Goal: Navigation & Orientation: Understand site structure

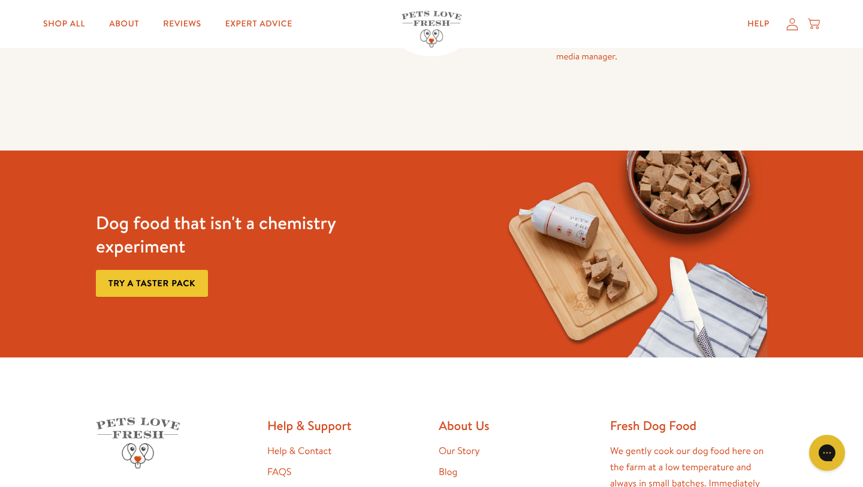
scroll to position [1173, 0]
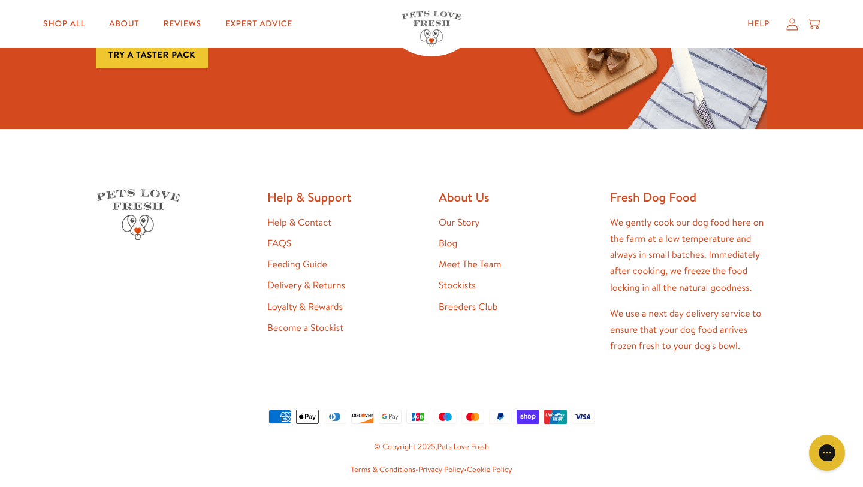
click at [449, 258] on link "Meet The Team" at bounding box center [470, 264] width 62 height 13
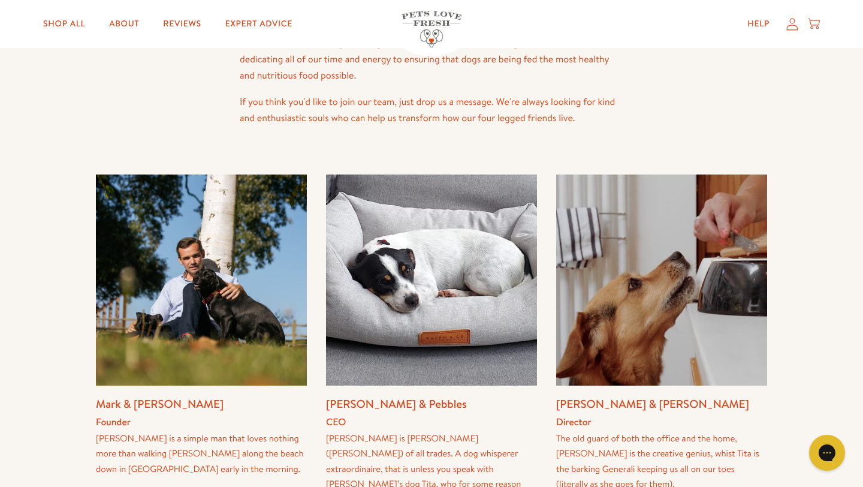
scroll to position [123, 0]
click at [209, 296] on img at bounding box center [201, 279] width 211 height 211
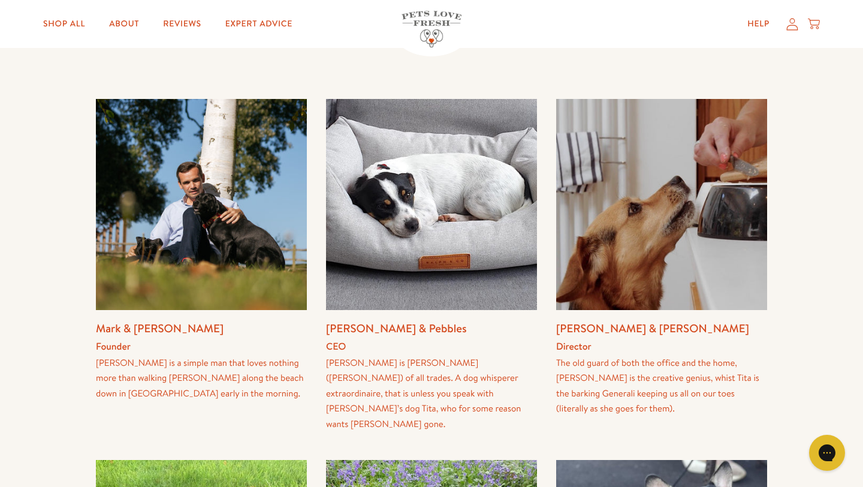
scroll to position [211, 0]
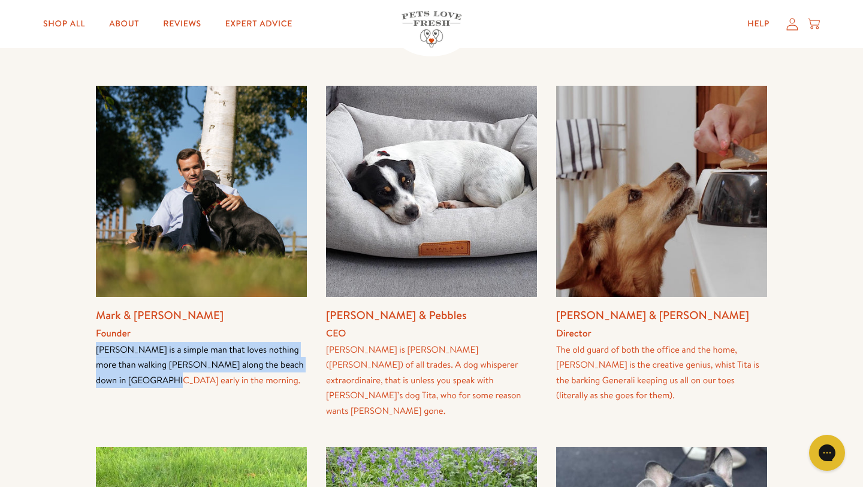
drag, startPoint x: 96, startPoint y: 351, endPoint x: 180, endPoint y: 385, distance: 90.6
click at [180, 385] on div "Mark is a simple man that loves nothing more than walking Holly along the beach…" at bounding box center [201, 365] width 211 height 46
click at [287, 399] on div "Mark & Holly Founder Mark is a simple man that loves nothing more than walking …" at bounding box center [201, 252] width 211 height 333
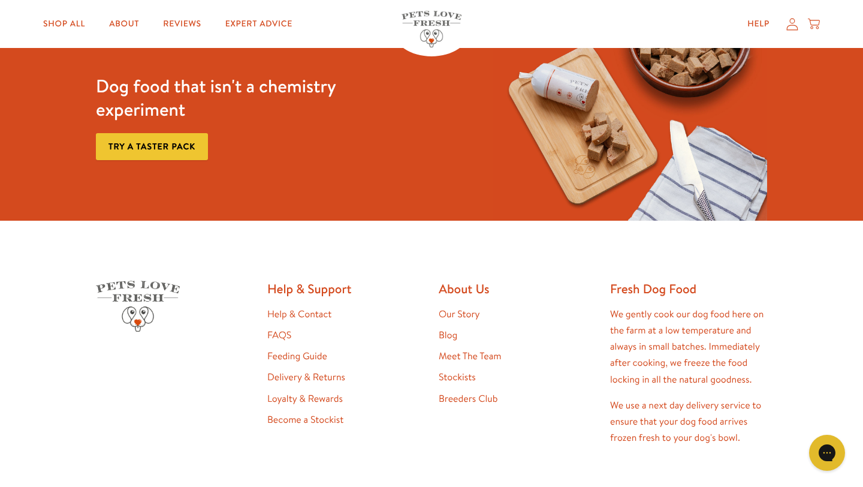
scroll to position [1081, 0]
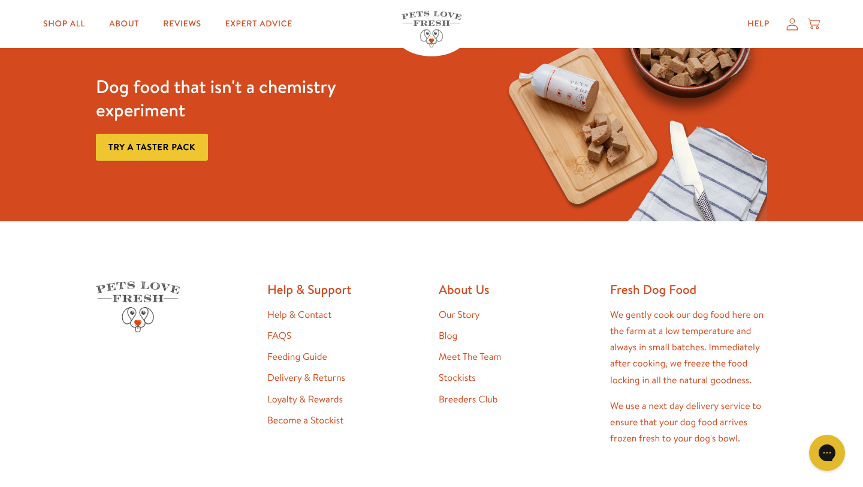
click at [451, 308] on link "Our Story" at bounding box center [459, 314] width 41 height 13
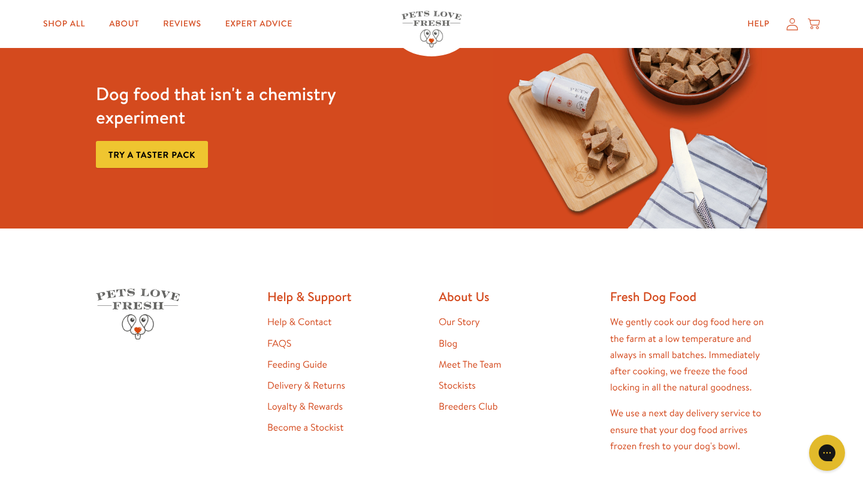
scroll to position [3170, 0]
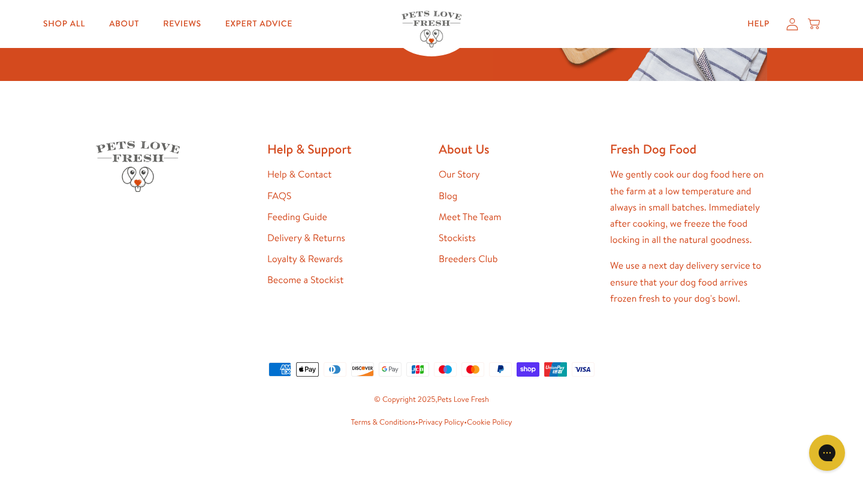
click at [467, 254] on link "Breeders Club" at bounding box center [468, 258] width 59 height 13
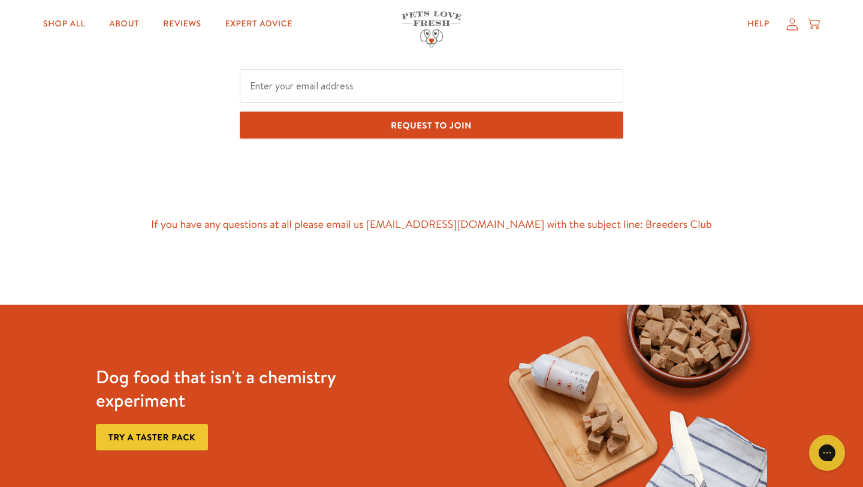
scroll to position [1032, 0]
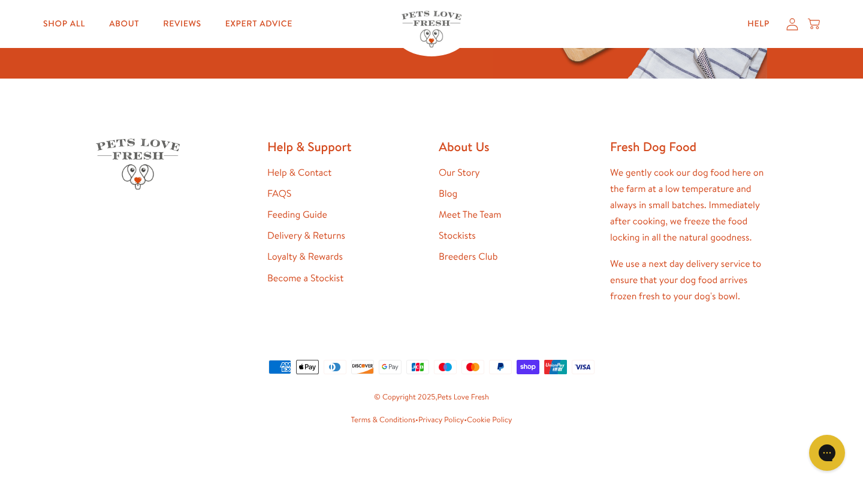
click at [455, 237] on link "Stockists" at bounding box center [457, 235] width 37 height 13
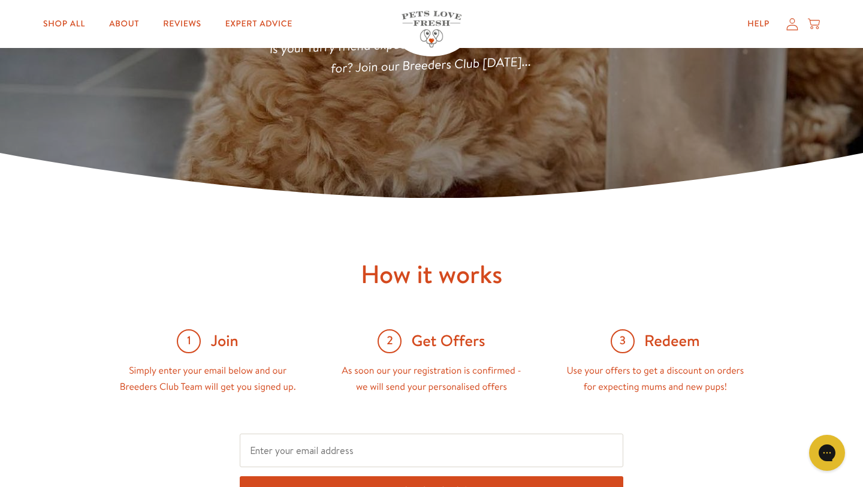
scroll to position [0, 0]
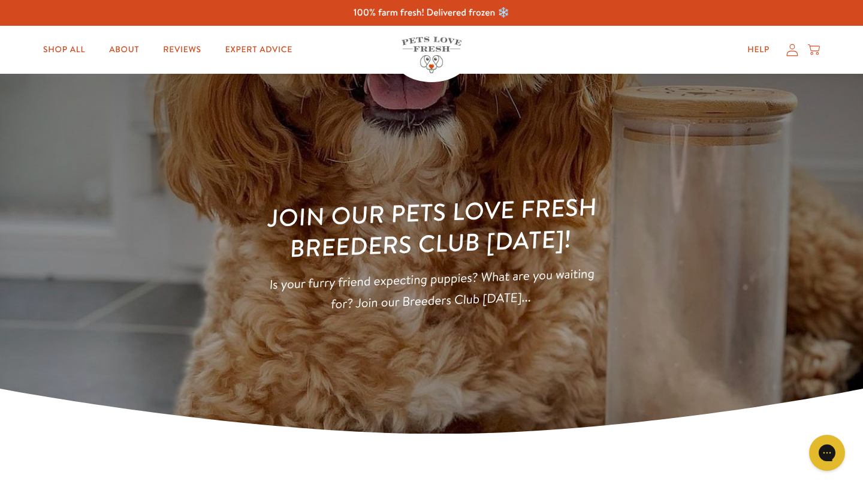
click at [430, 41] on img at bounding box center [432, 55] width 60 height 37
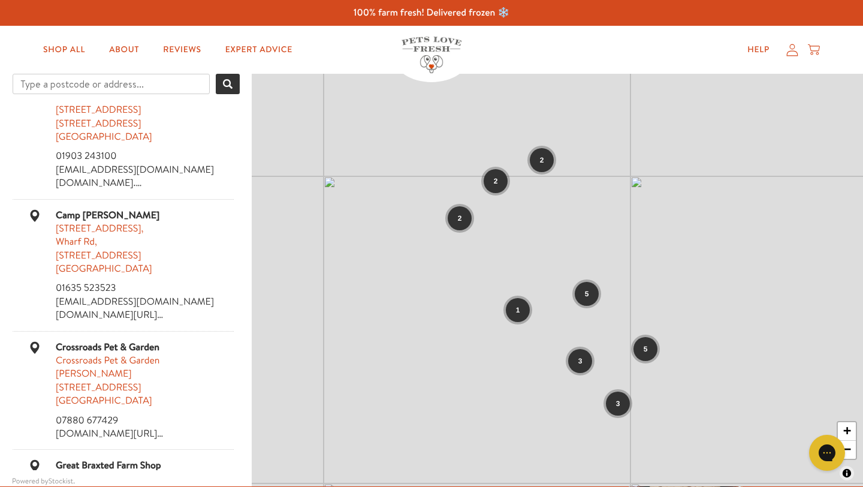
scroll to position [393, 0]
